Goal: Task Accomplishment & Management: Use online tool/utility

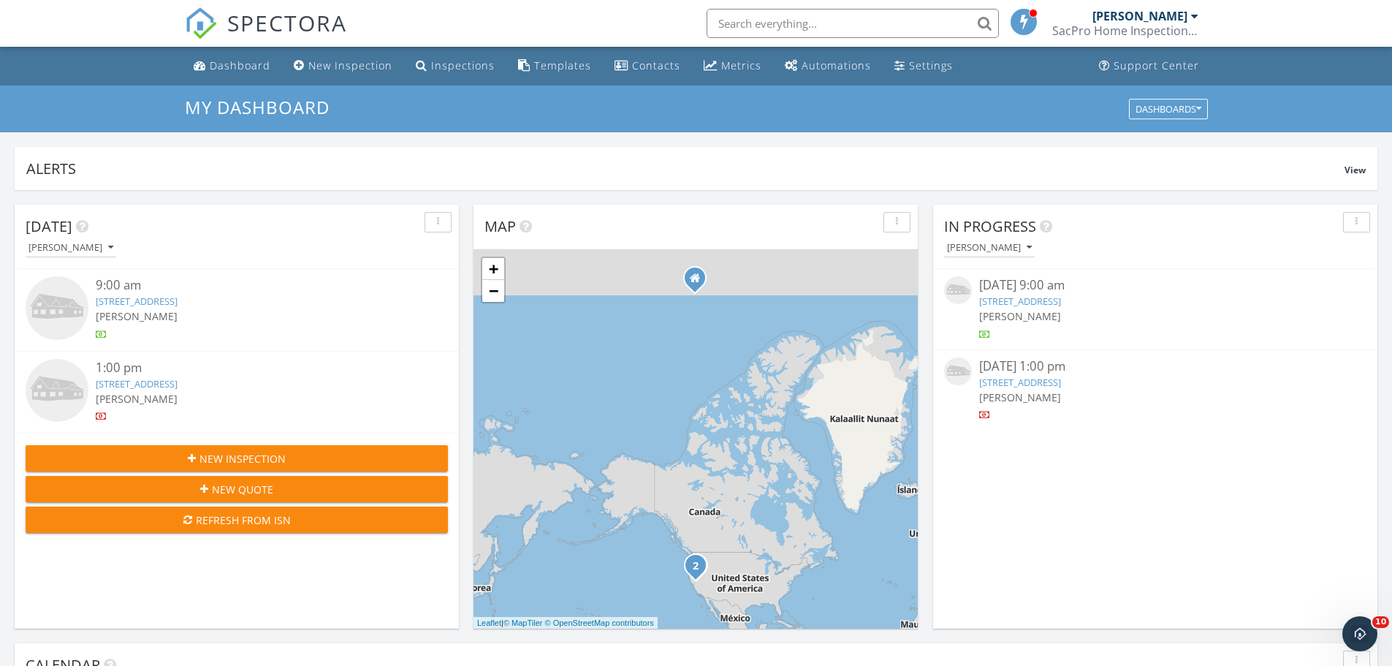
click at [50, 393] on img at bounding box center [57, 390] width 63 height 63
click at [130, 300] on link "206 Calistoga Ct, El Dorado Hills, CA 95762" at bounding box center [137, 300] width 82 height 13
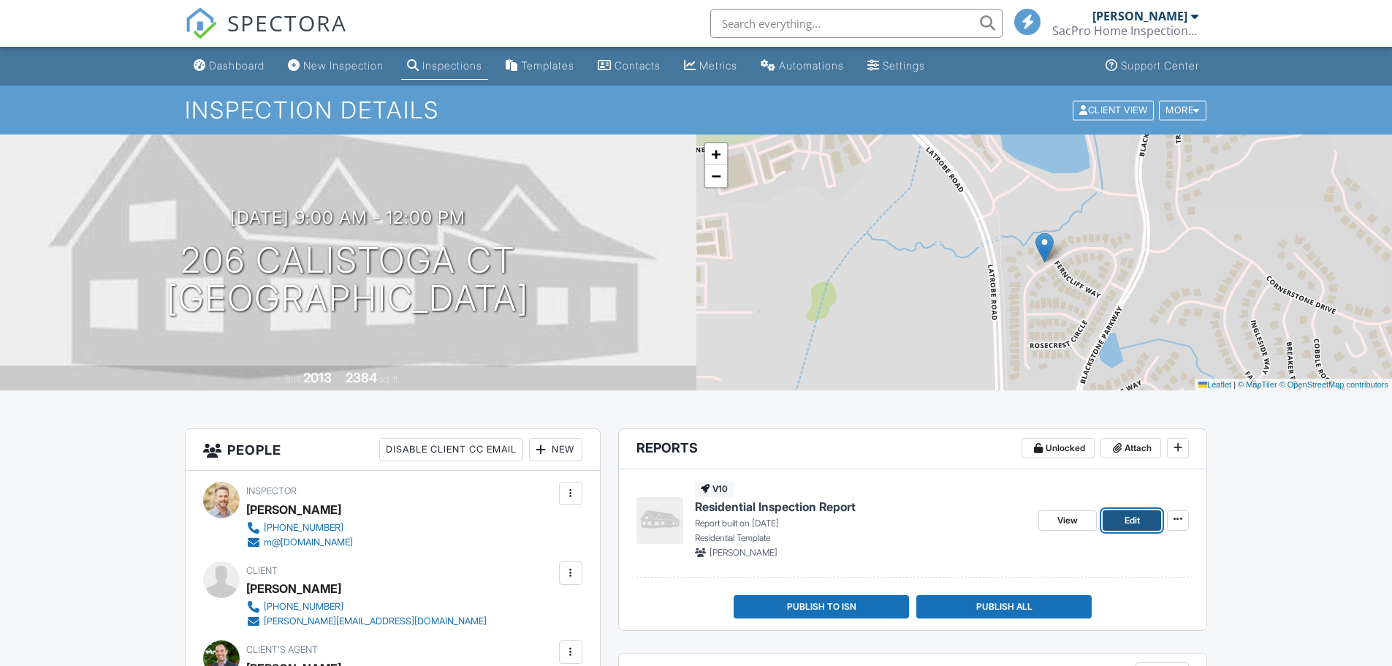
click at [1123, 517] on link "Edit" at bounding box center [1132, 520] width 58 height 20
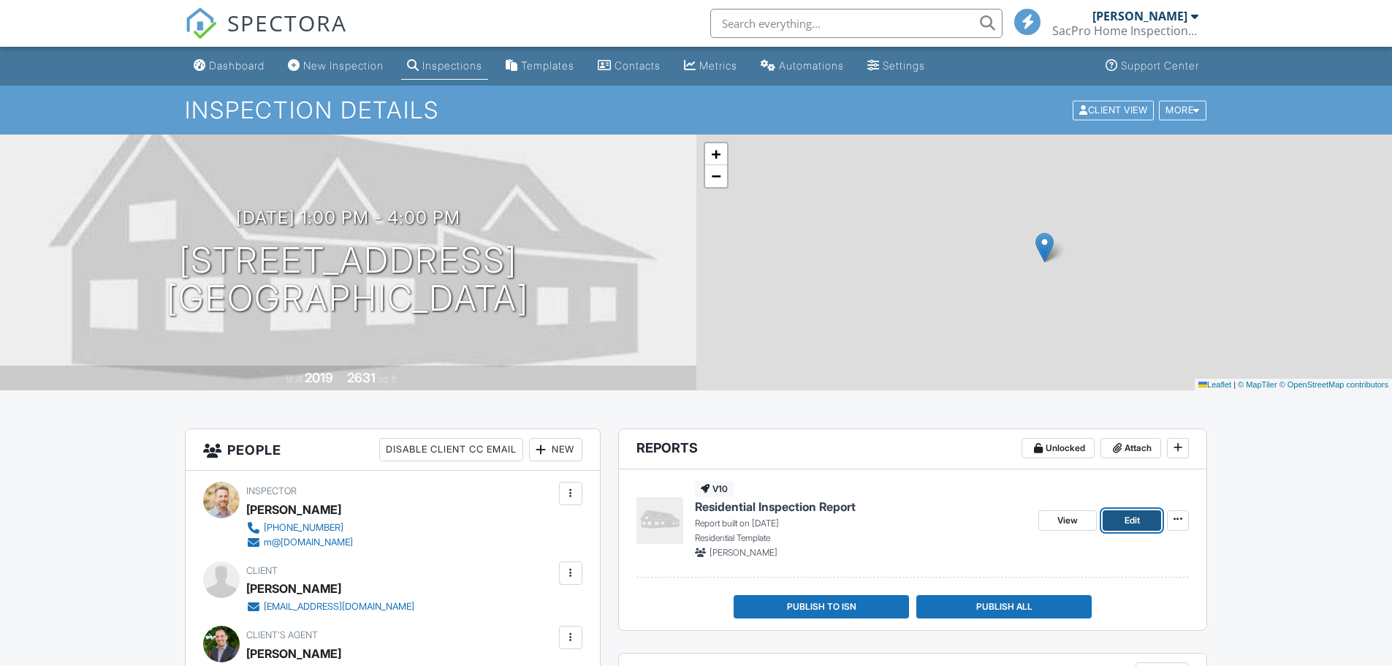
click at [1138, 522] on span "Edit" at bounding box center [1132, 520] width 15 height 15
